Goal: Browse casually

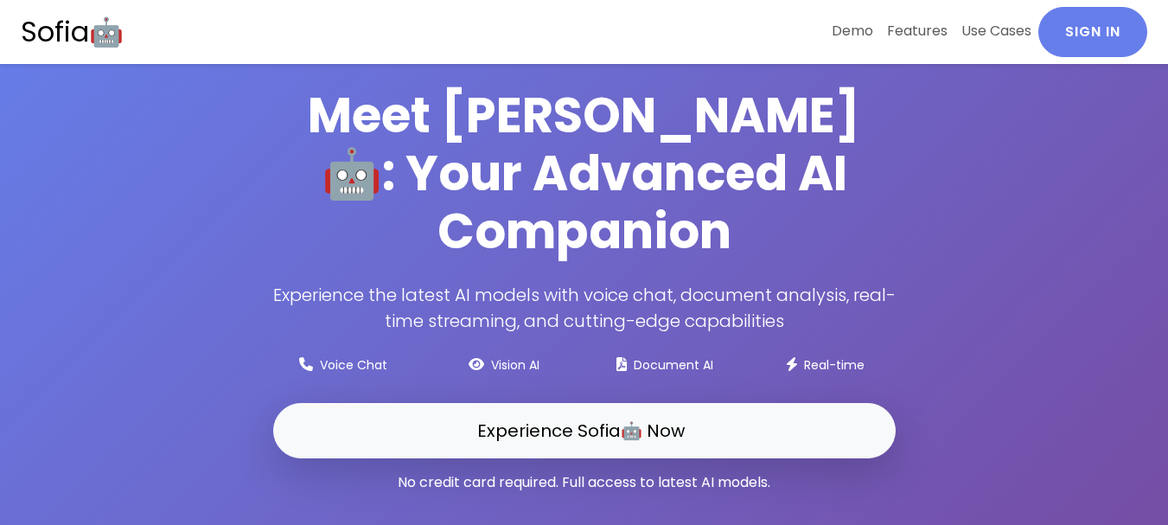
drag, startPoint x: 265, startPoint y: 112, endPoint x: 200, endPoint y: 255, distance: 157.8
click at [200, 255] on div "Meet [PERSON_NAME]🤖: Your Advanced AI Companion Experience the latest AI models…" at bounding box center [584, 296] width 965 height 420
drag, startPoint x: 240, startPoint y: 97, endPoint x: 622, endPoint y: 22, distance: 388.4
drag, startPoint x: 622, startPoint y: 22, endPoint x: 1065, endPoint y: 225, distance: 487.5
click at [1065, 225] on div "Meet [PERSON_NAME]🤖: Your Advanced AI Companion Experience the latest AI models…" at bounding box center [584, 296] width 965 height 420
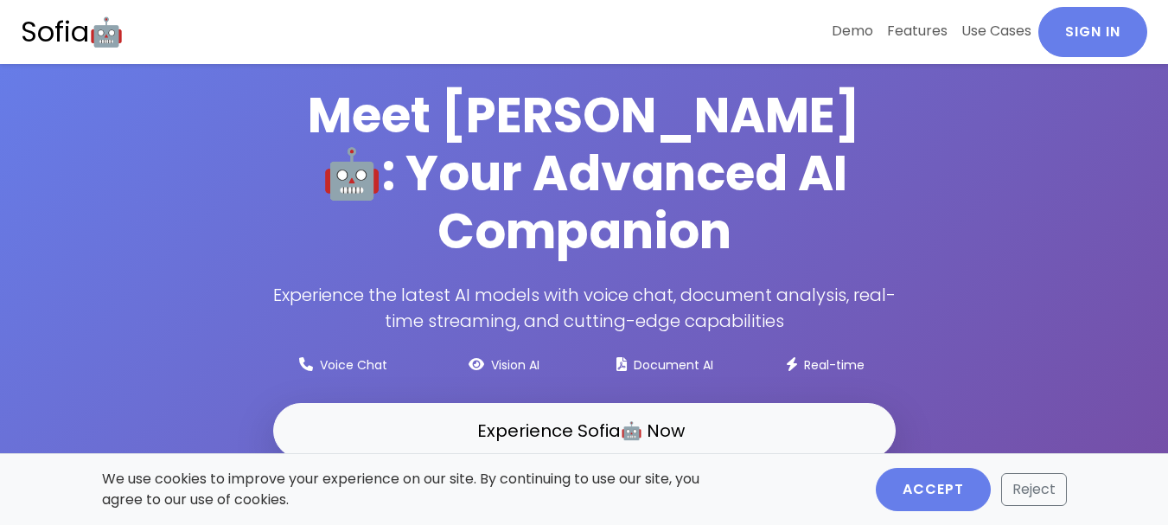
drag, startPoint x: 1037, startPoint y: 227, endPoint x: 1067, endPoint y: 229, distance: 29.4
click at [1067, 229] on div "Meet [PERSON_NAME]🤖: Your Advanced AI Companion Experience the latest AI models…" at bounding box center [585, 296] width 986 height 420
drag, startPoint x: 961, startPoint y: 181, endPoint x: 298, endPoint y: 113, distance: 665.7
click at [298, 113] on div "Meet [PERSON_NAME]🤖: Your Advanced AI Companion Experience the latest AI models…" at bounding box center [584, 296] width 965 height 420
copy h1 "Meet [PERSON_NAME]🤖: Your Advanced AI Companion"
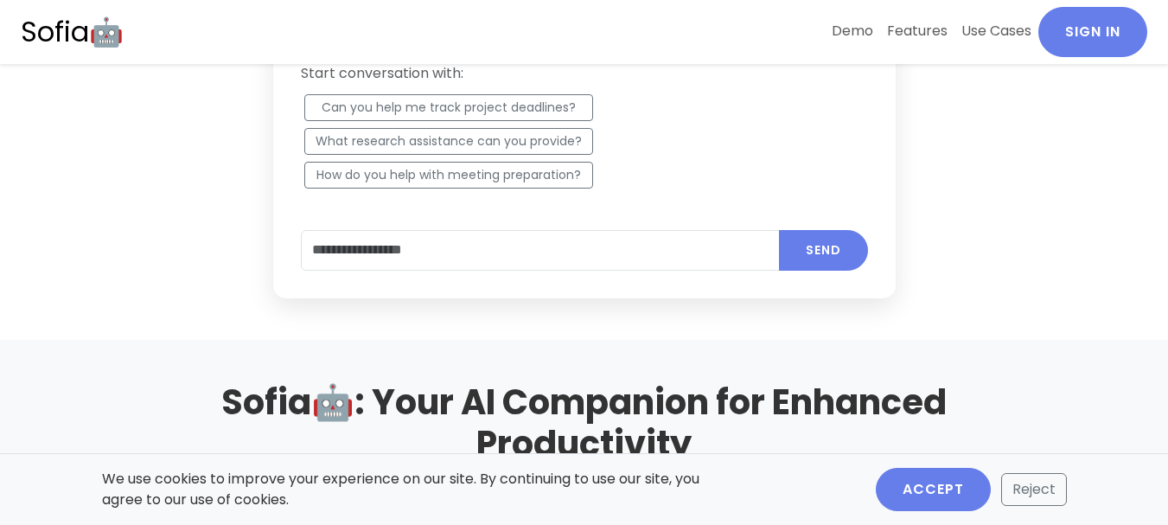
scroll to position [865, 0]
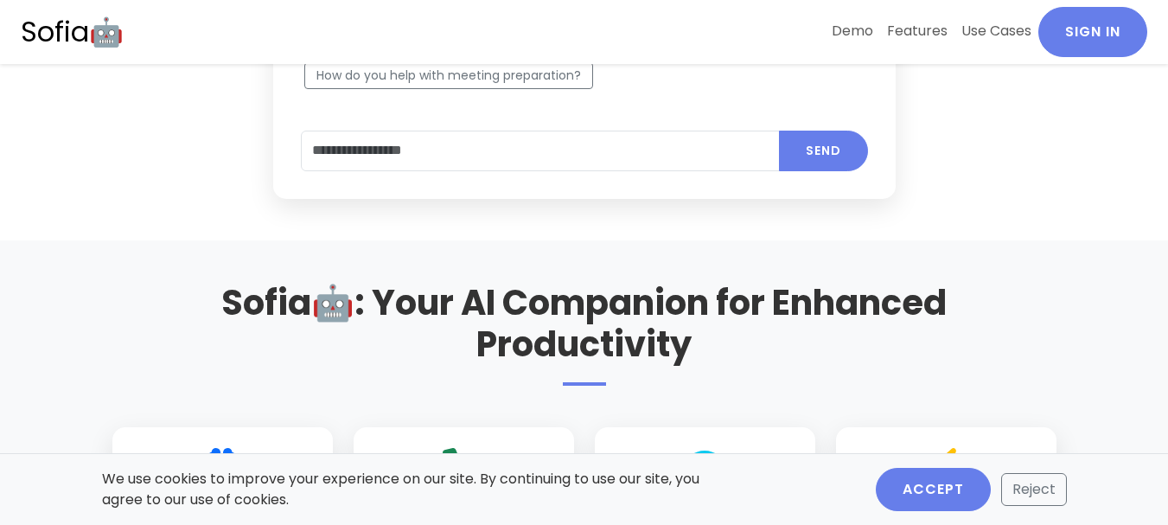
drag, startPoint x: 711, startPoint y: 292, endPoint x: 218, endPoint y: 238, distance: 495.8
click at [218, 282] on h2 "Sofia🤖: Your AI Companion for Enhanced Productivity" at bounding box center [584, 334] width 944 height 104
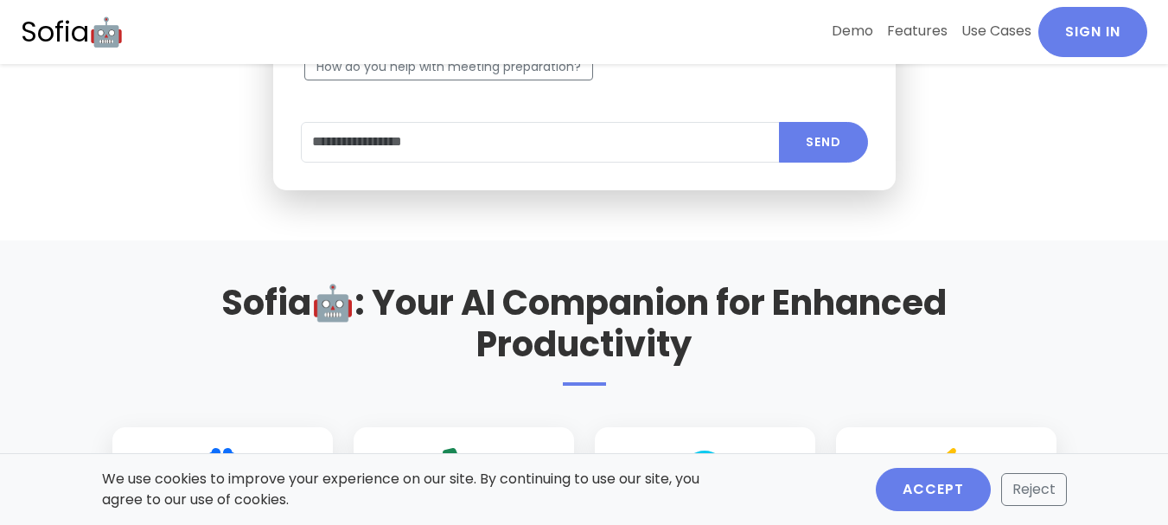
copy h2 "Sofia🤖: Your AI Companion for Enhanced Productivity"
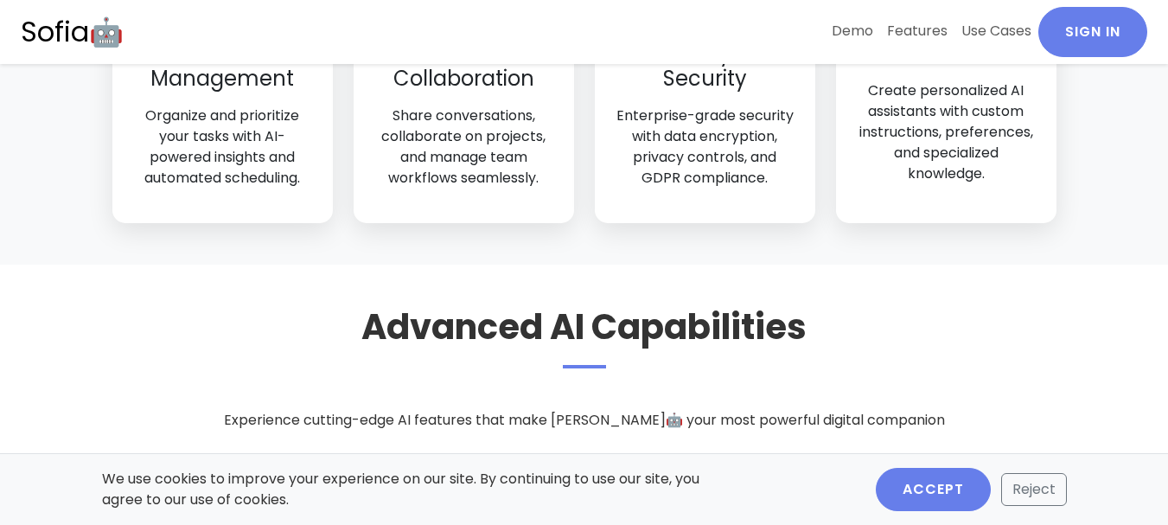
scroll to position [1643, 0]
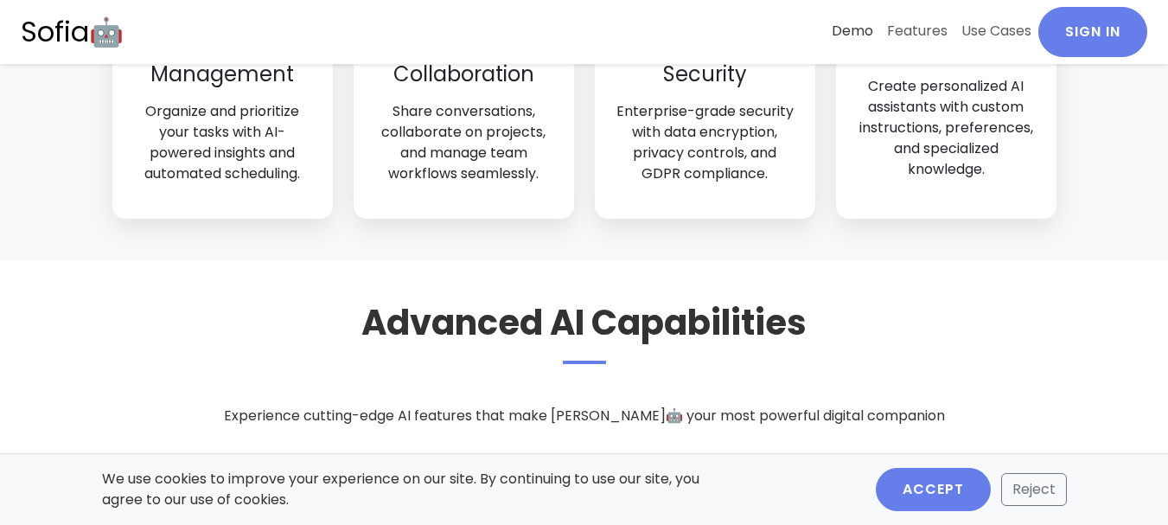
click at [845, 35] on link "Demo" at bounding box center [852, 31] width 55 height 48
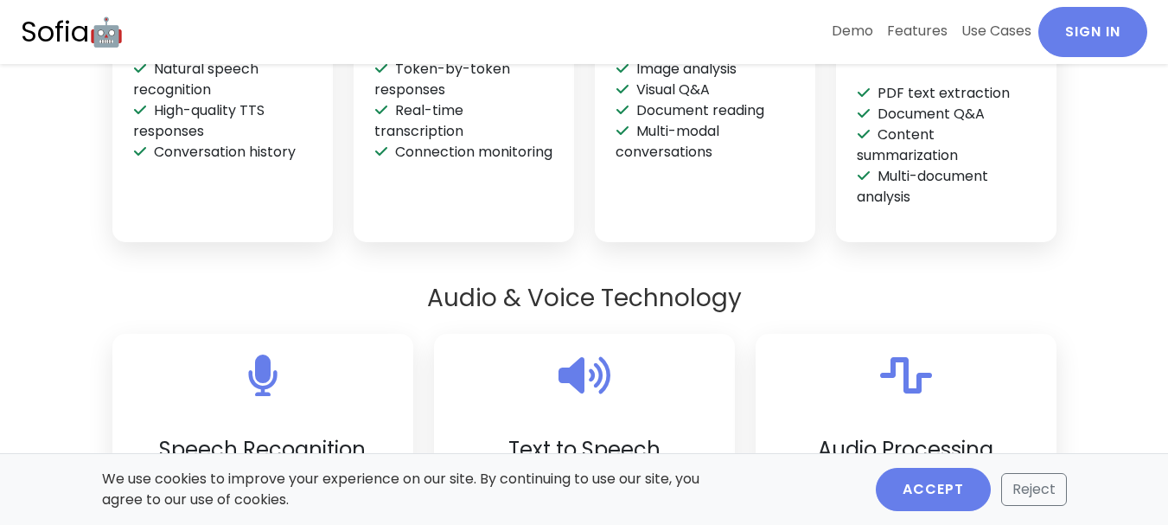
scroll to position [2337, 0]
